Goal: Leave review/rating

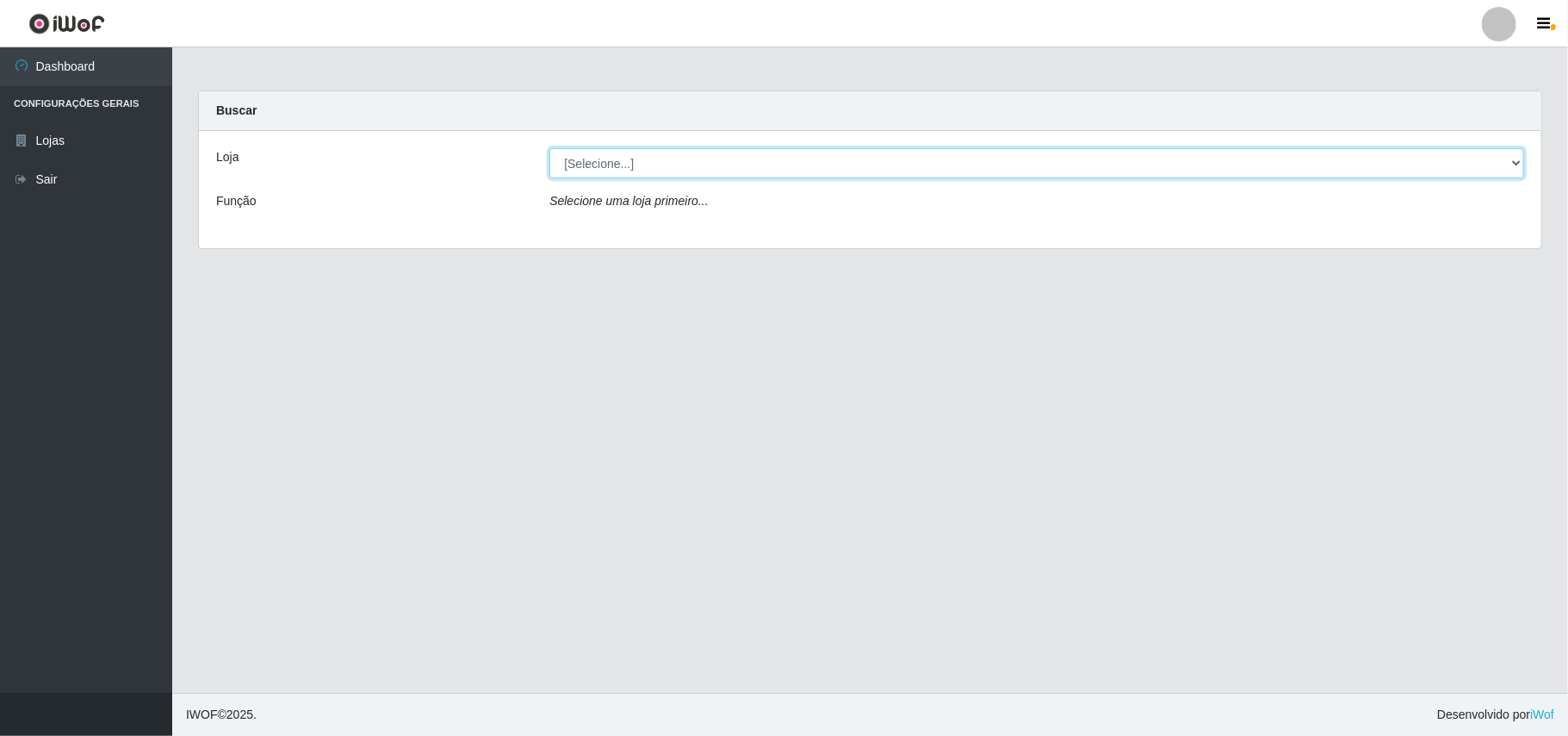
click at [658, 152] on select "[Selecione...] Bemais Supermercados - B11 Manaíra" at bounding box center [1037, 163] width 975 height 30
select select "409"
click at [550, 149] on select "[Selecione...] Bemais Supermercados - B11 Manaíra" at bounding box center [1037, 163] width 975 height 30
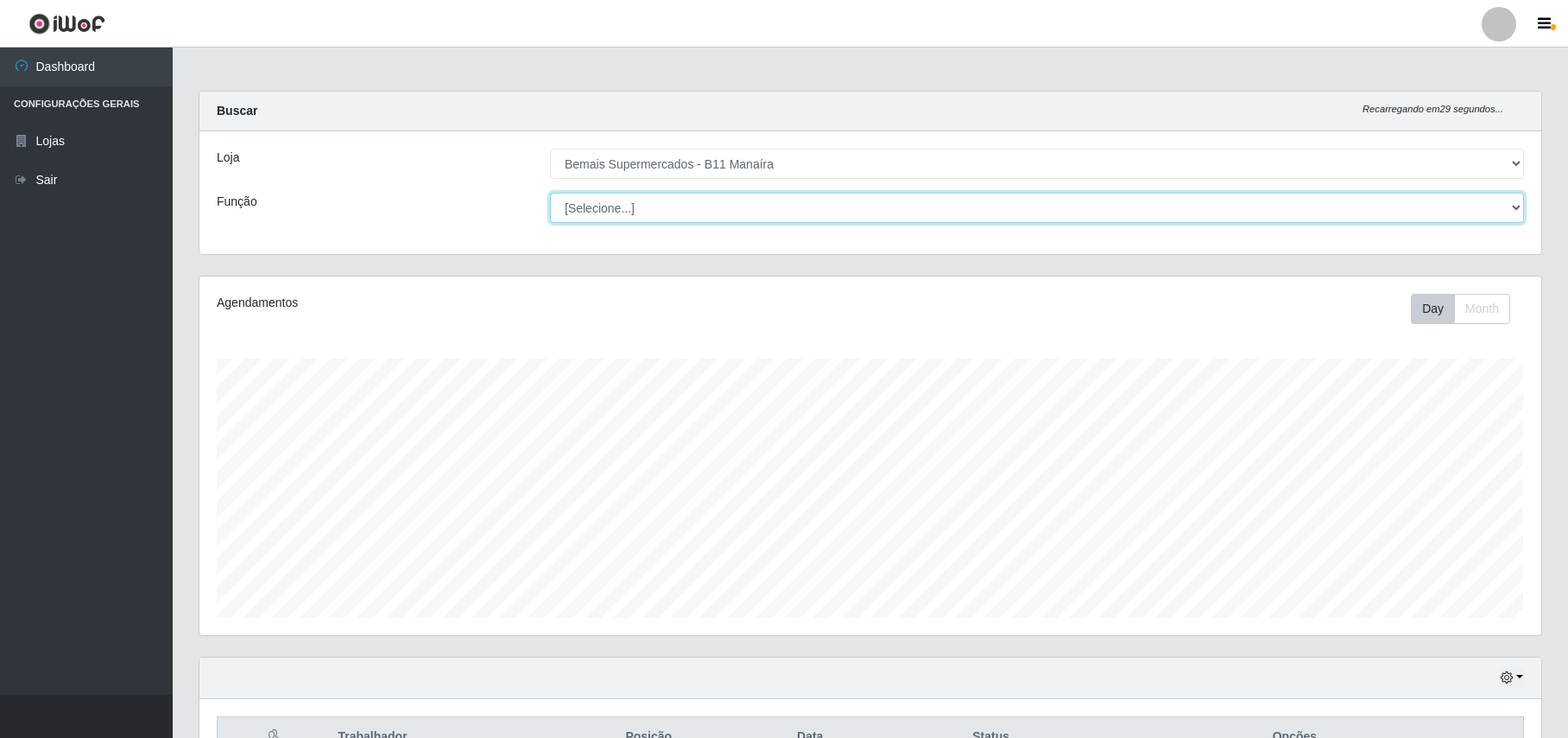
click at [602, 219] on select "[Selecione...] ASG ASG + ASG ++ Auxiliar de Estacionamento Auxiliar de Estacion…" at bounding box center [1036, 207] width 973 height 30
click at [550, 192] on select "[Selecione...] ASG ASG + ASG ++ Auxiliar de Estacionamento Auxiliar de Estacion…" at bounding box center [1036, 207] width 973 height 30
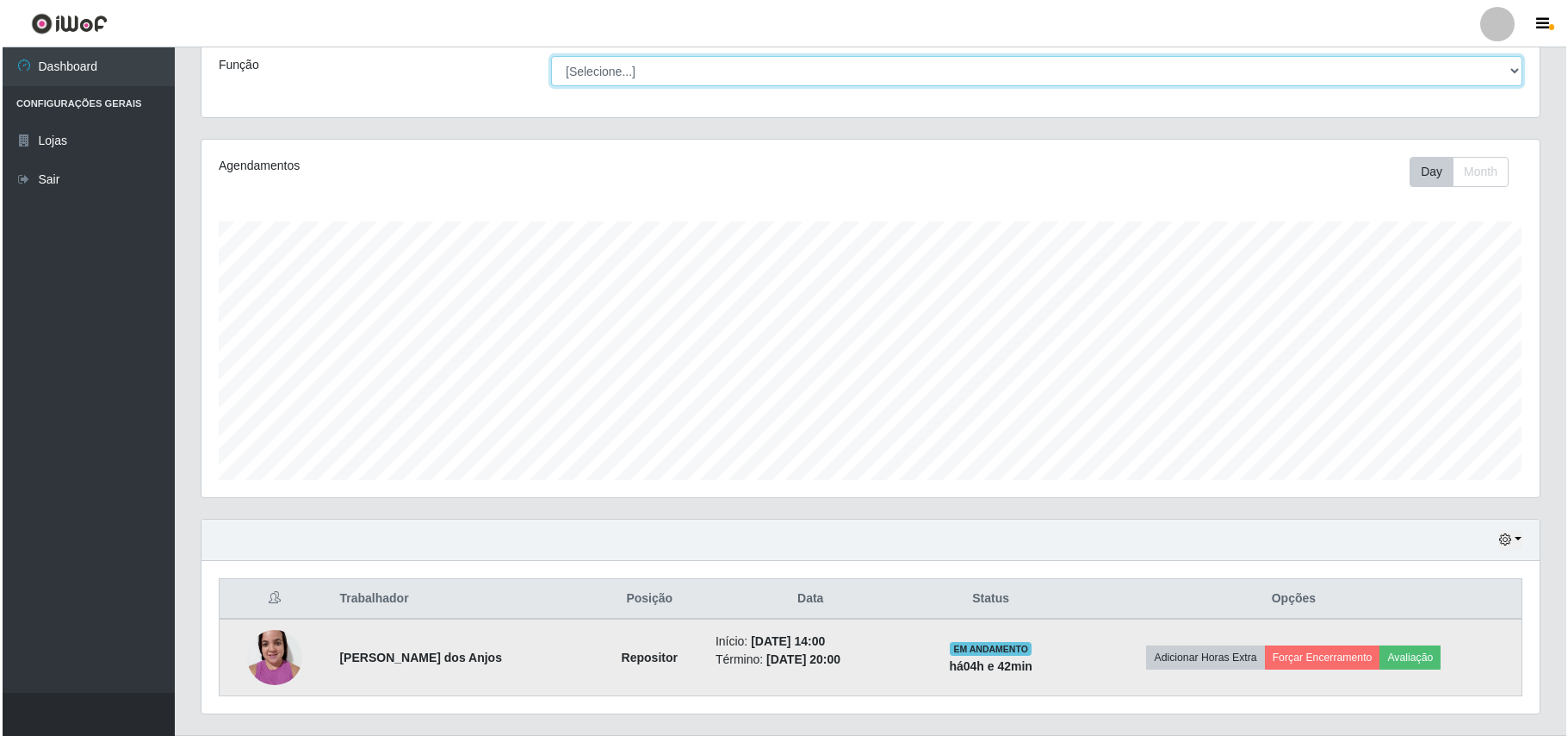
scroll to position [181, 0]
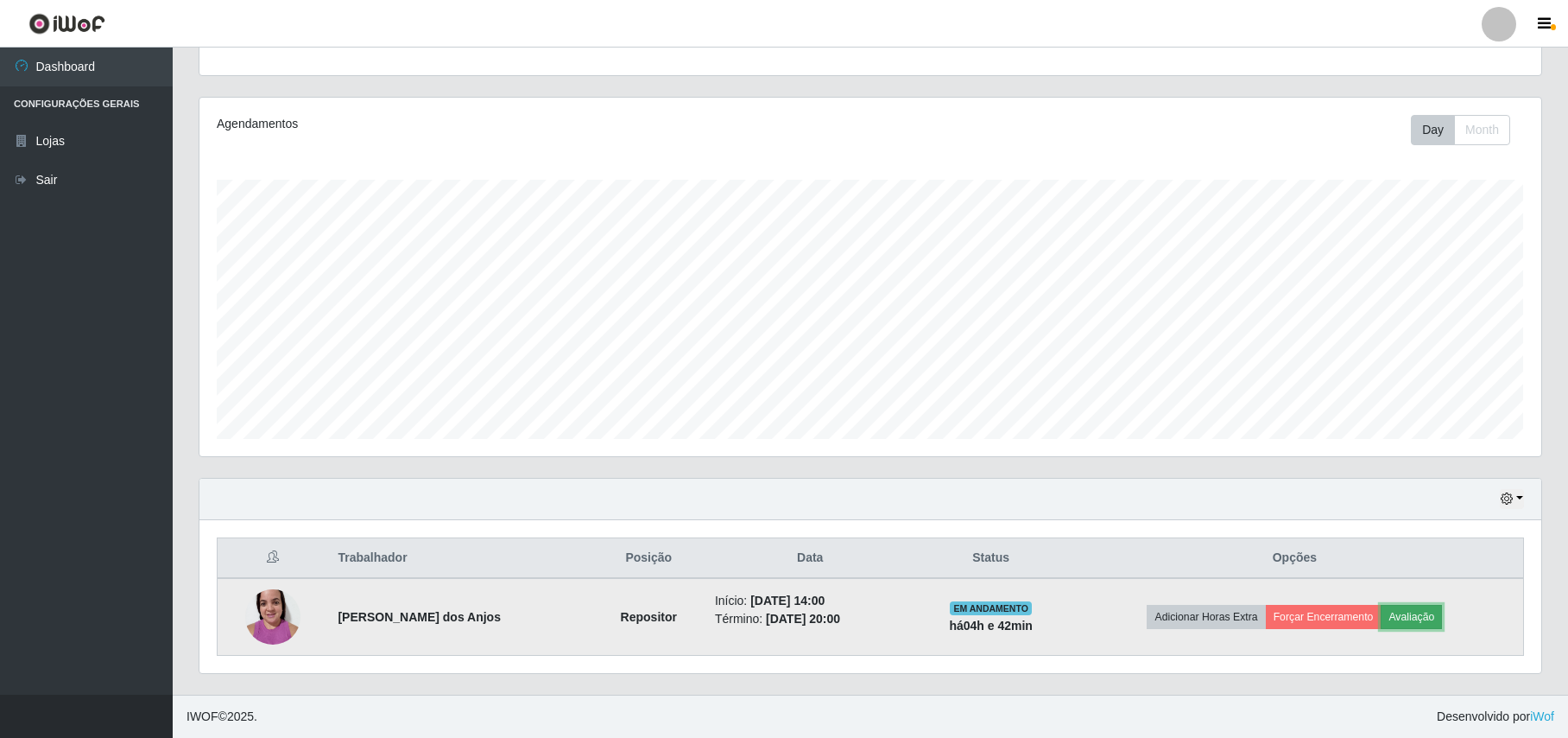
click at [1421, 608] on button "Avaliação" at bounding box center [1410, 616] width 61 height 24
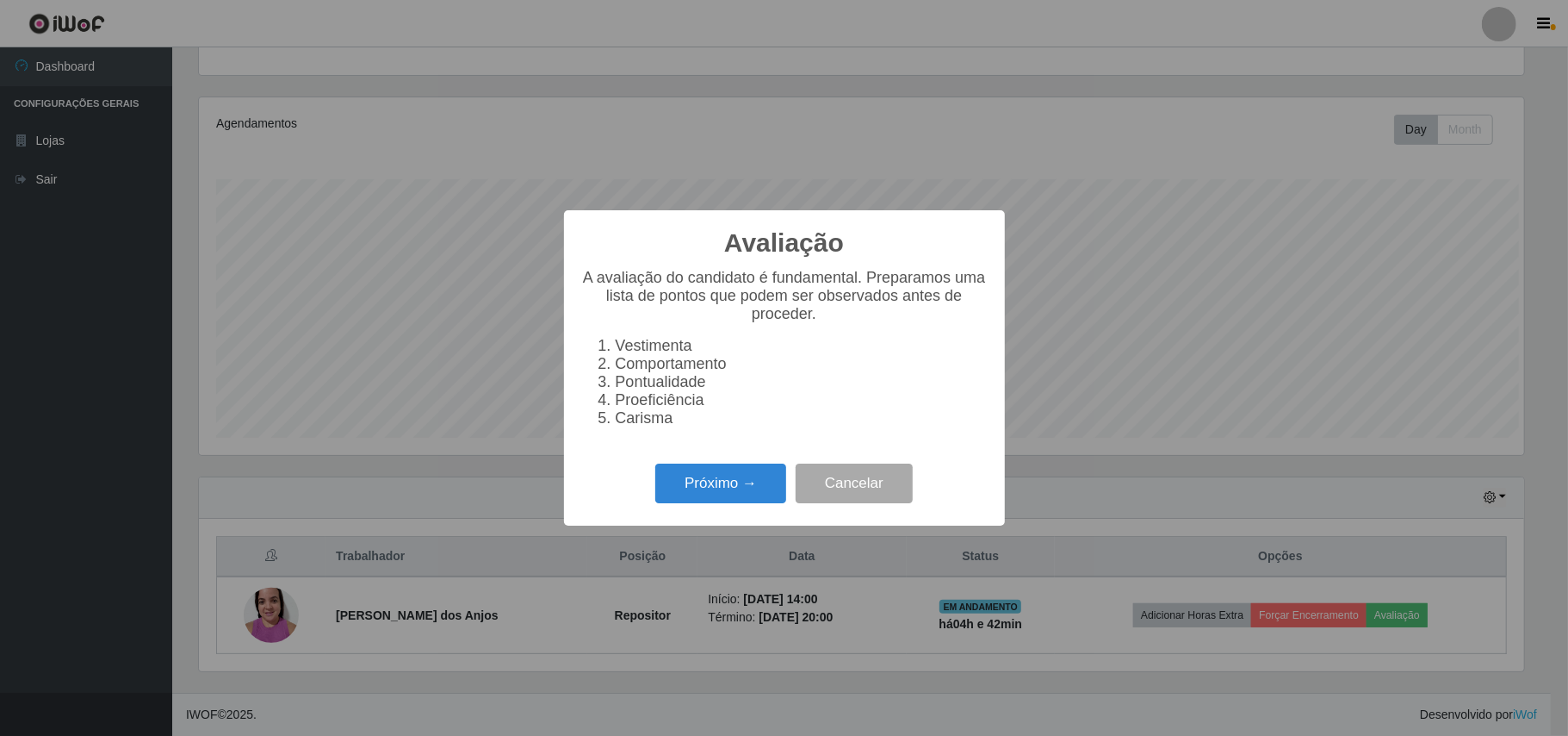
scroll to position [359, 1325]
click at [783, 494] on div "Próximo → Cancelar" at bounding box center [785, 482] width 407 height 49
click at [777, 493] on button "Próximo →" at bounding box center [721, 483] width 131 height 41
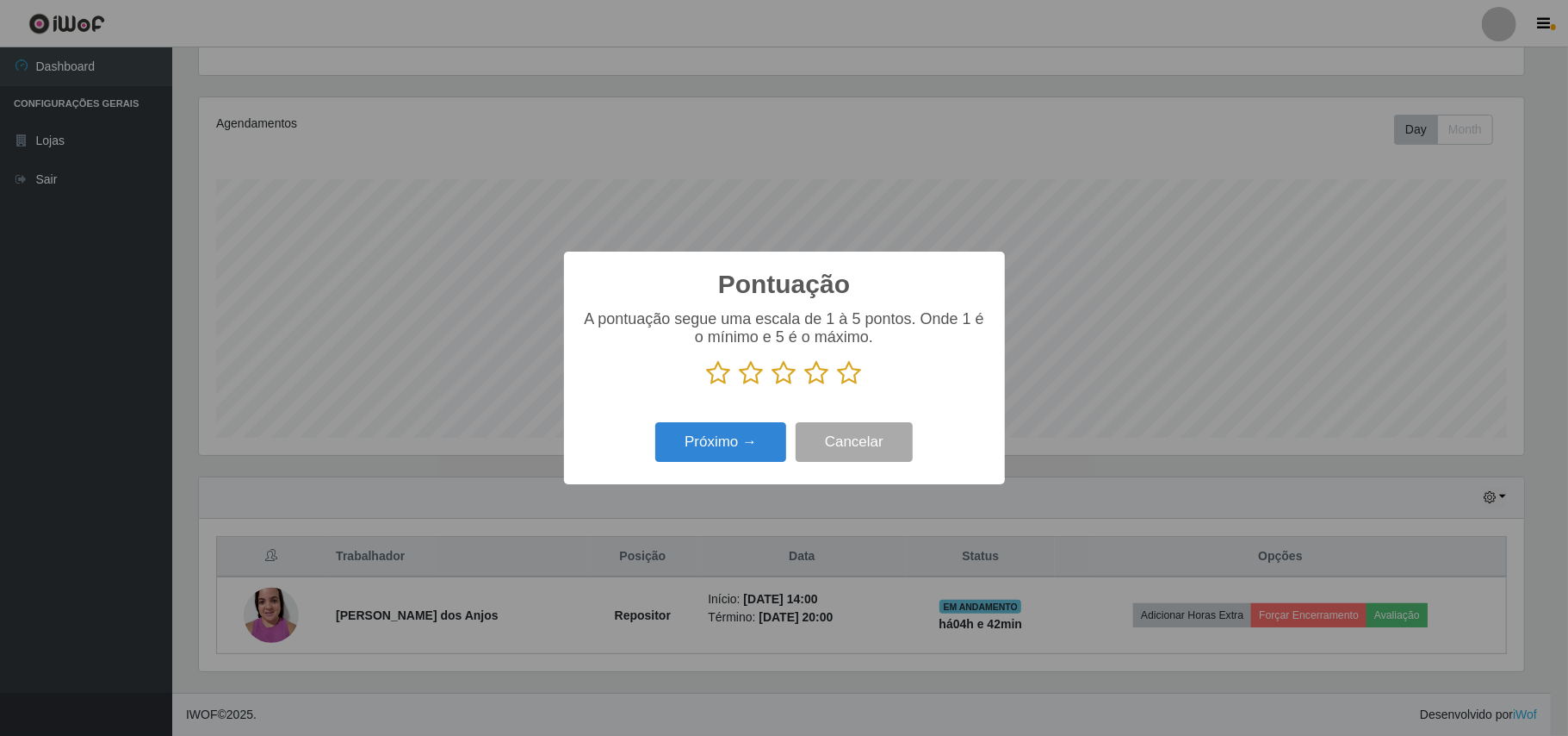
click at [842, 376] on icon at bounding box center [850, 372] width 24 height 26
click at [838, 386] on input "radio" at bounding box center [838, 386] width 0 height 0
click at [739, 423] on button "Próximo →" at bounding box center [721, 443] width 131 height 41
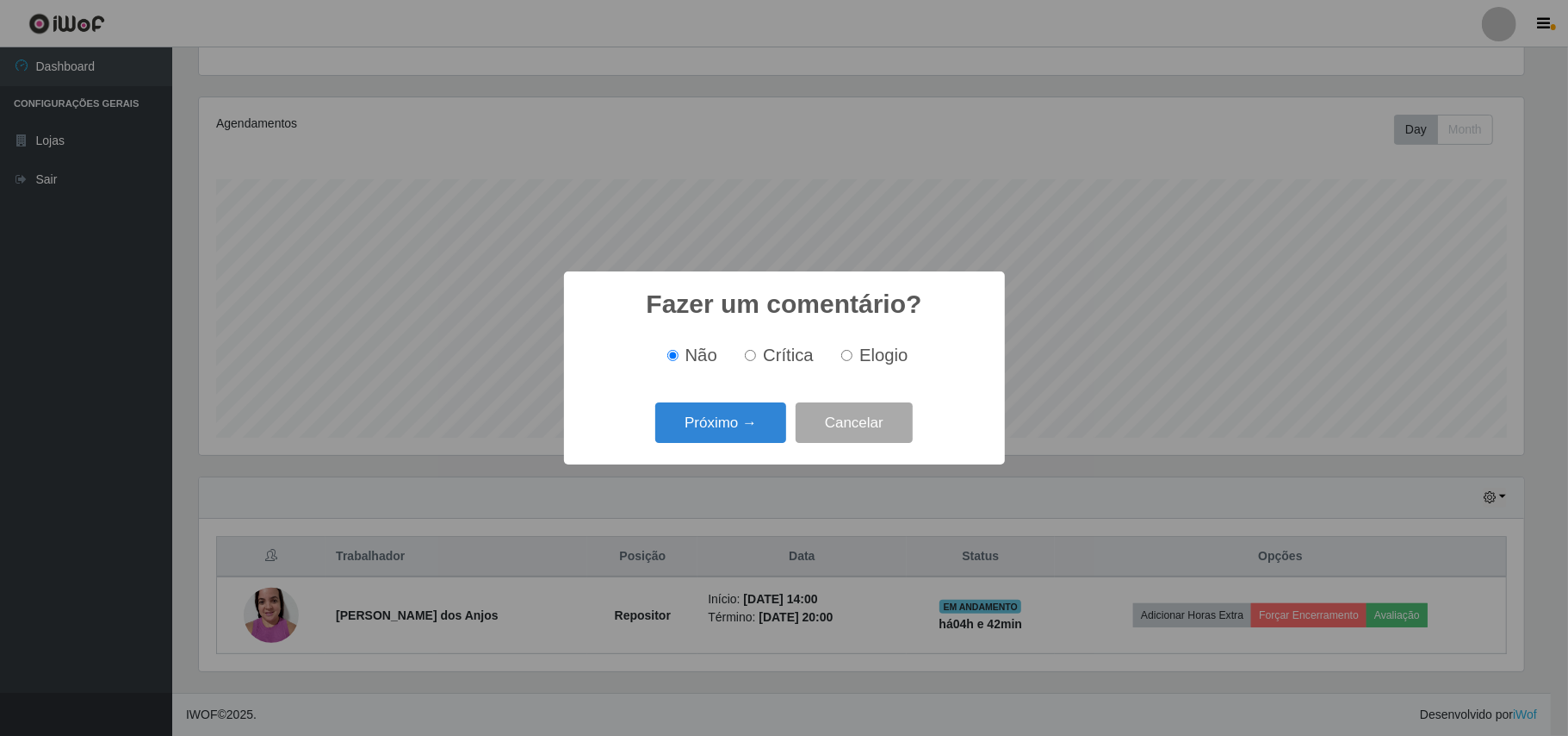
click at [896, 355] on span "Elogio" at bounding box center [883, 355] width 48 height 19
click at [852, 355] on input "Elogio" at bounding box center [848, 356] width 12 height 12
radio input "true"
click at [761, 414] on button "Próximo →" at bounding box center [721, 423] width 131 height 41
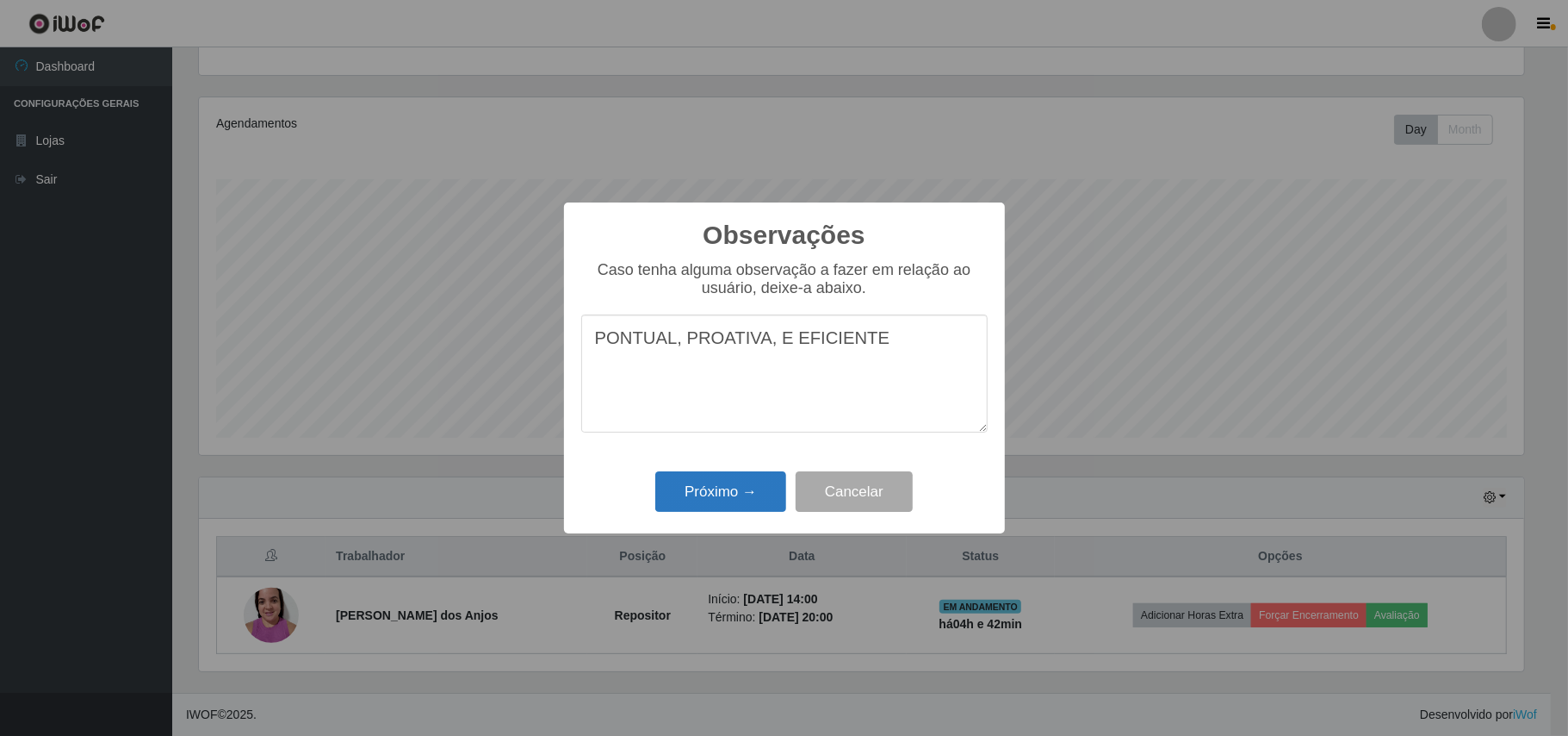
type textarea "PONTUAL, PROATIVA, E EFICIENTE"
click at [714, 501] on button "Próximo →" at bounding box center [721, 491] width 131 height 41
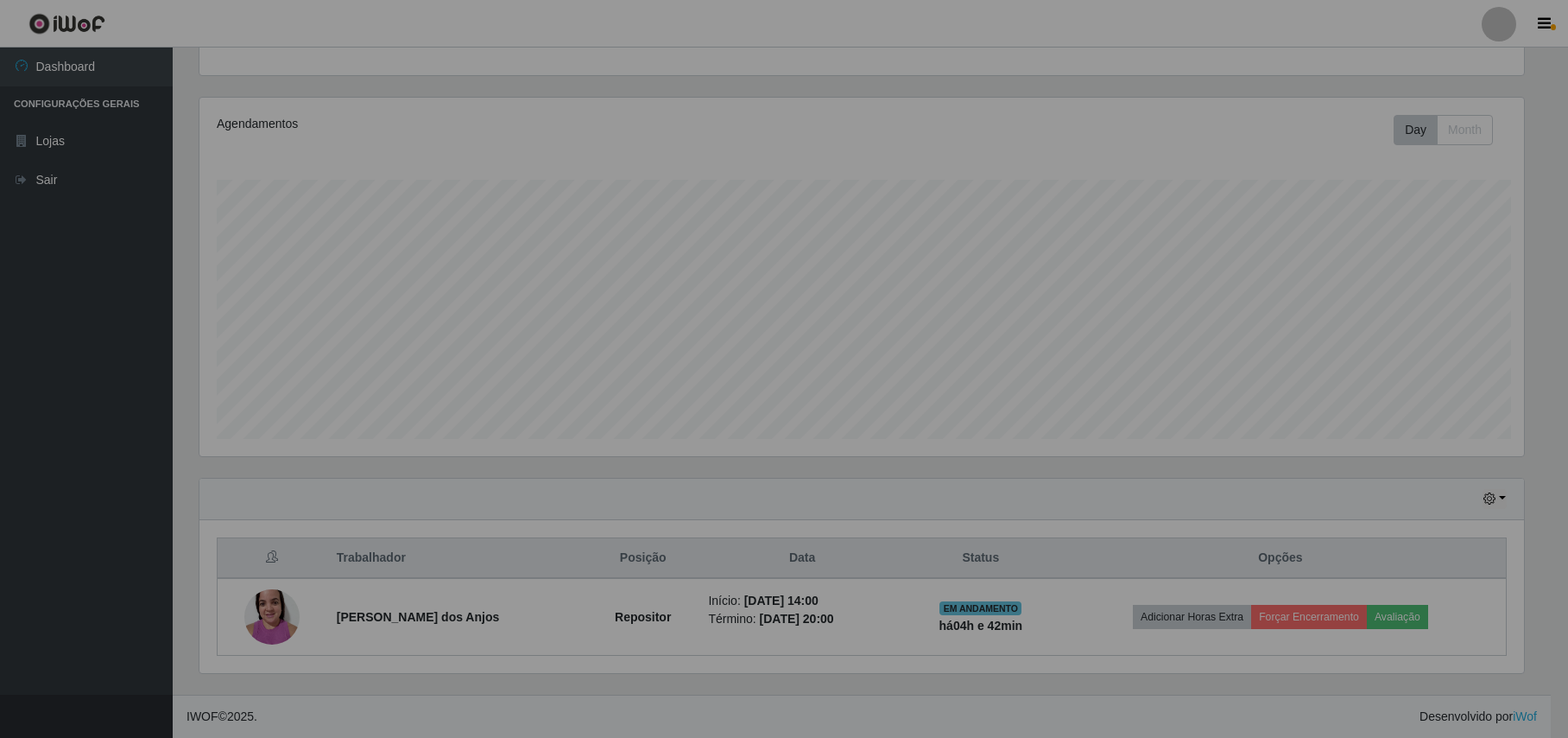
scroll to position [360, 1341]
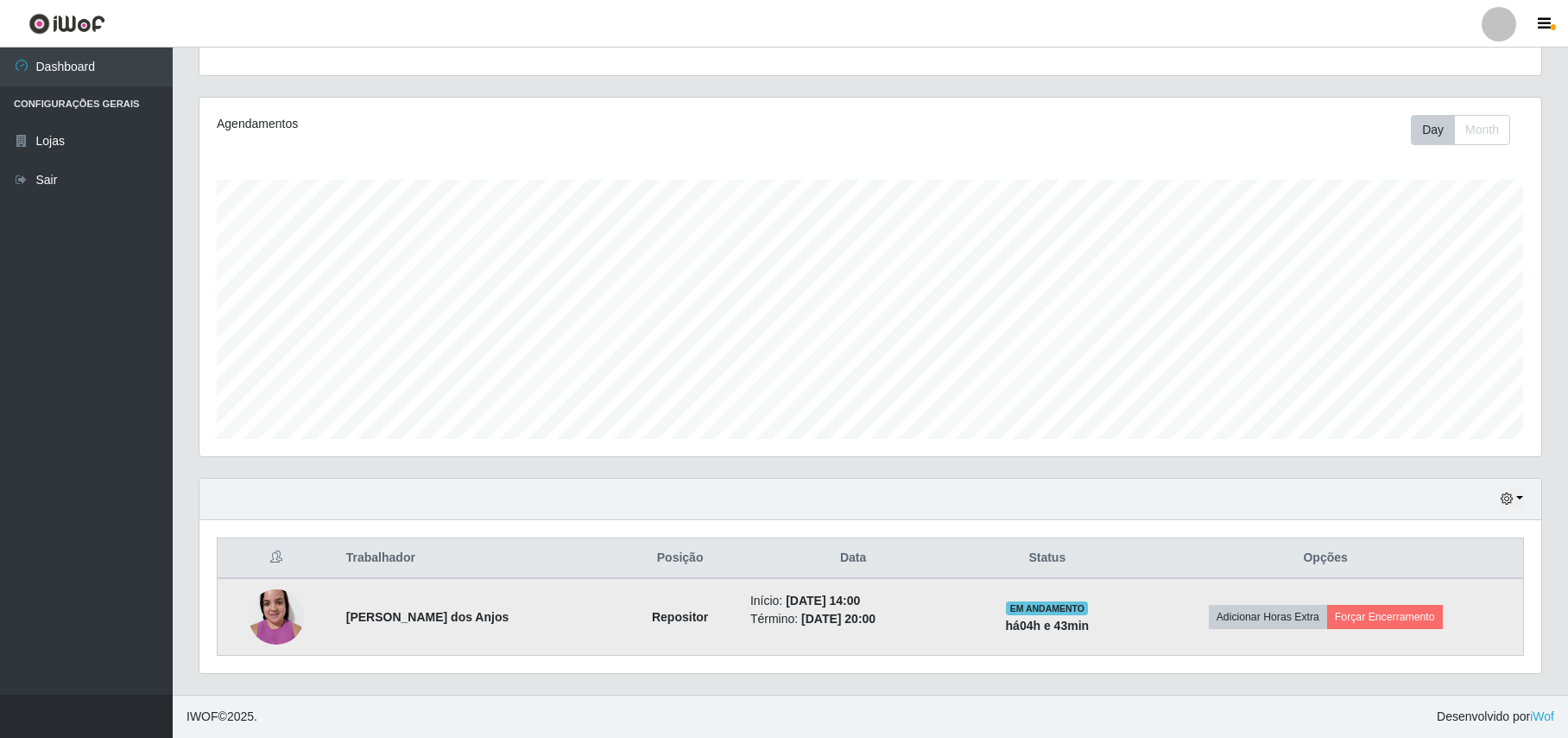
drag, startPoint x: 1419, startPoint y: 626, endPoint x: 642, endPoint y: -37, distance: 1021.4
